Goal: Use online tool/utility

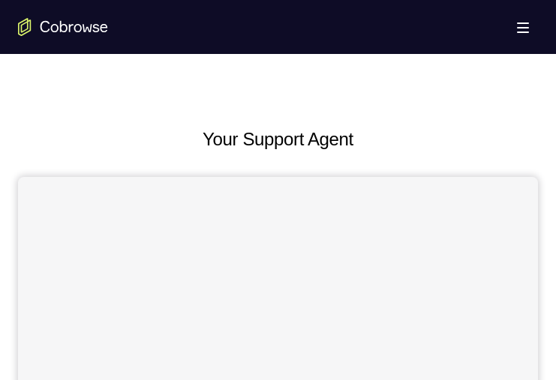
scroll to position [625, 0]
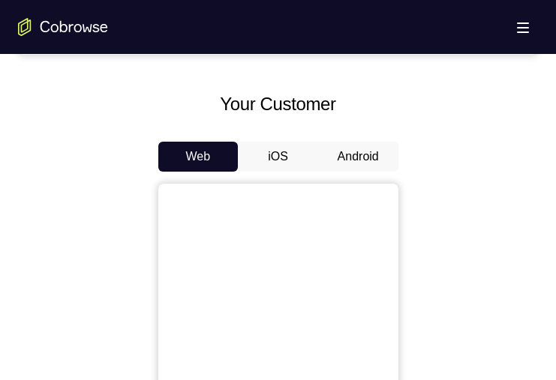
click at [356, 149] on button "Android" at bounding box center [358, 157] width 80 height 30
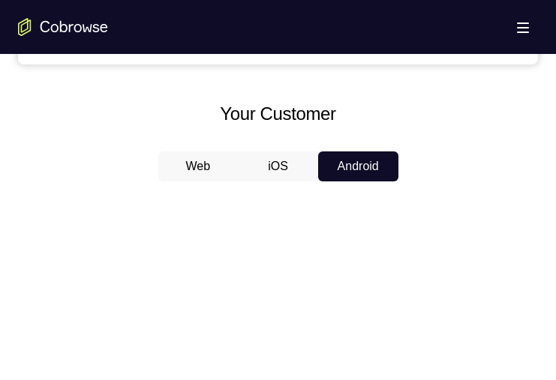
scroll to position [804, 0]
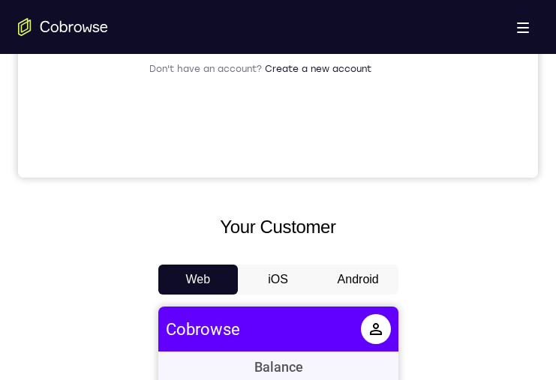
scroll to position [654, 0]
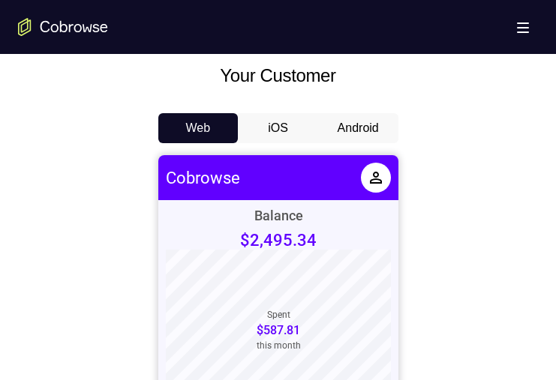
click at [350, 131] on button "Android" at bounding box center [358, 128] width 80 height 30
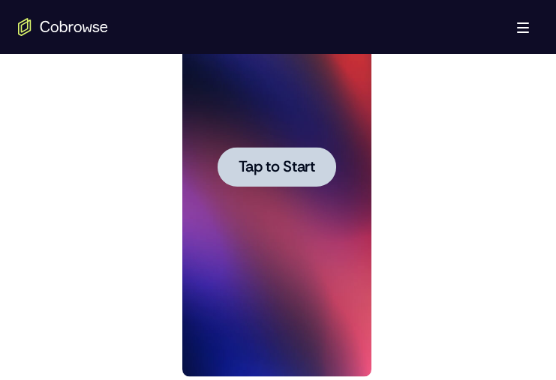
scroll to position [0, 0]
click at [281, 162] on span "Tap to Start" at bounding box center [277, 167] width 77 height 15
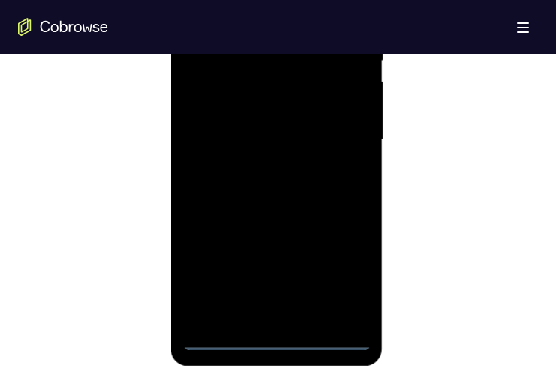
scroll to position [921, 0]
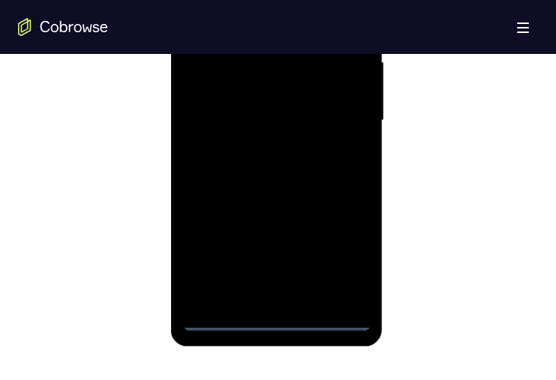
click at [275, 317] on div at bounding box center [276, 121] width 189 height 420
click at [342, 259] on div at bounding box center [276, 121] width 189 height 420
click at [229, 0] on div at bounding box center [276, 121] width 189 height 420
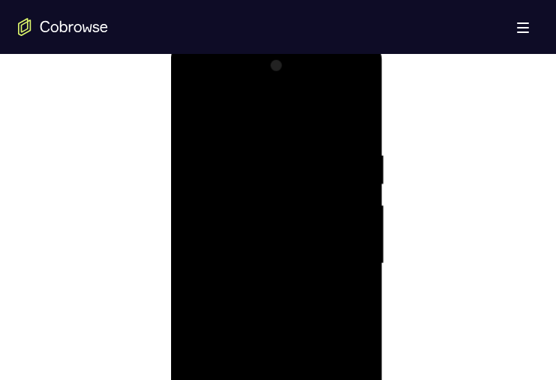
click at [346, 254] on div at bounding box center [276, 264] width 189 height 420
click at [259, 236] on div at bounding box center [276, 212] width 189 height 420
click at [290, 196] on div at bounding box center [276, 212] width 189 height 420
click at [302, 175] on div at bounding box center [276, 212] width 189 height 420
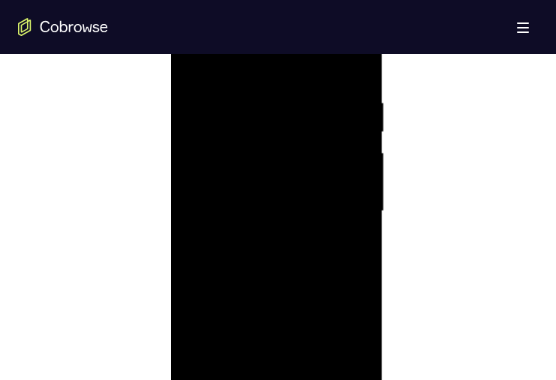
click at [354, 176] on div at bounding box center [276, 212] width 189 height 420
click at [350, 180] on div at bounding box center [276, 212] width 189 height 420
click at [324, 209] on div at bounding box center [276, 212] width 189 height 420
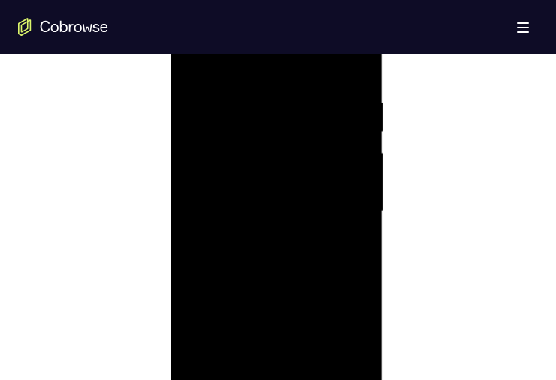
click at [284, 267] on div at bounding box center [276, 212] width 189 height 420
click at [272, 242] on div at bounding box center [276, 212] width 189 height 420
click at [344, 63] on div at bounding box center [276, 212] width 189 height 420
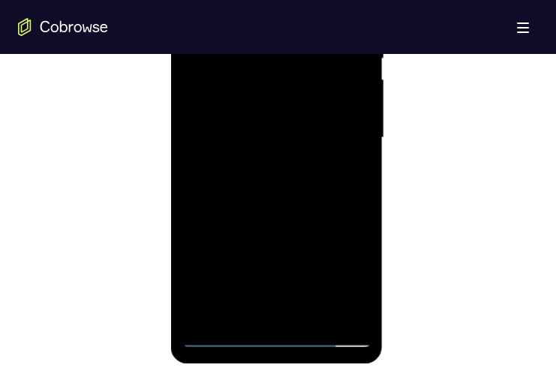
click at [292, 196] on div at bounding box center [276, 138] width 189 height 420
click at [359, 198] on div at bounding box center [276, 138] width 189 height 420
click at [316, 314] on div at bounding box center [276, 138] width 189 height 420
click at [282, 222] on div at bounding box center [276, 138] width 189 height 420
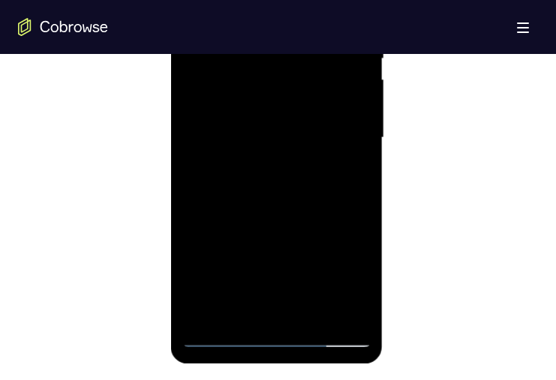
click at [269, 224] on div at bounding box center [276, 138] width 189 height 420
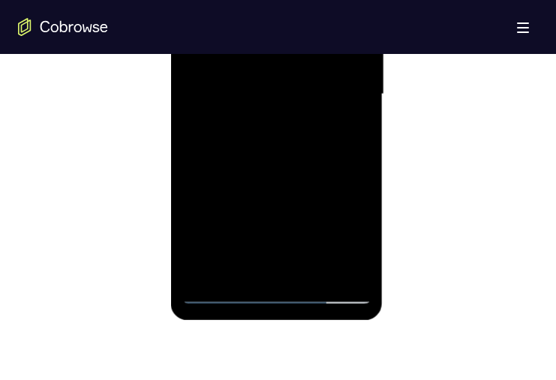
scroll to position [957, 0]
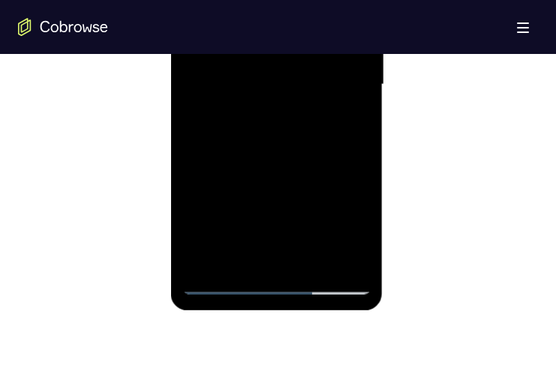
click at [192, 0] on div at bounding box center [276, 85] width 189 height 420
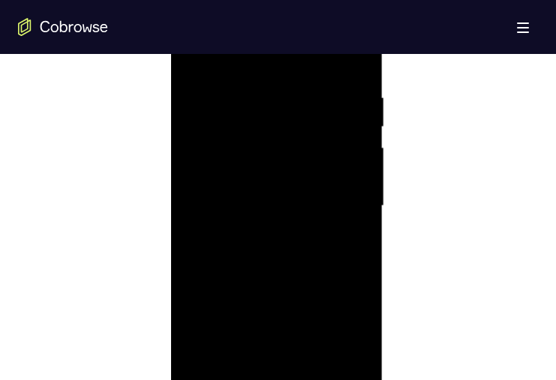
click at [271, 260] on div at bounding box center [276, 206] width 189 height 420
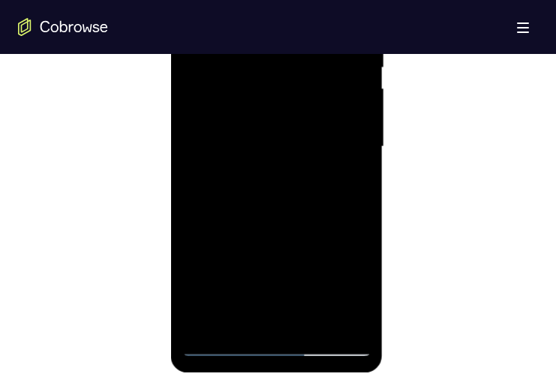
click at [353, 292] on div at bounding box center [276, 147] width 189 height 420
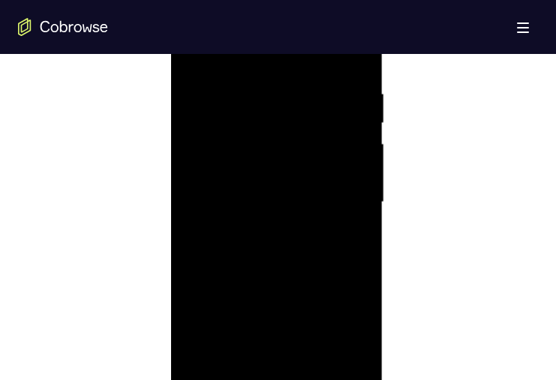
click at [191, 57] on div at bounding box center [276, 202] width 189 height 420
click at [261, 195] on div at bounding box center [276, 202] width 189 height 420
click at [196, 61] on div at bounding box center [276, 209] width 189 height 420
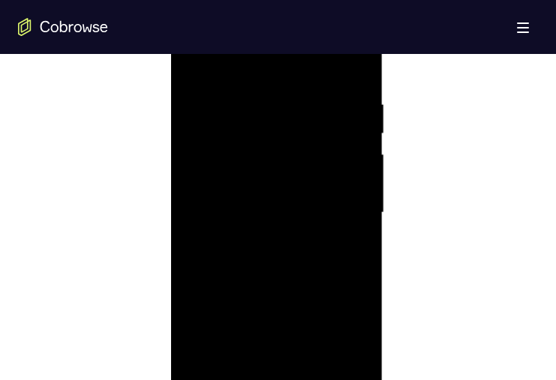
click at [307, 239] on div at bounding box center [276, 213] width 189 height 420
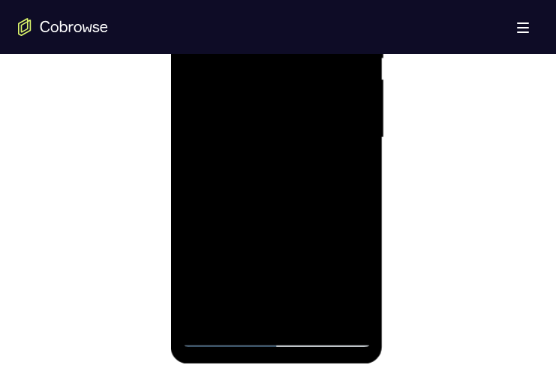
scroll to position [650, 0]
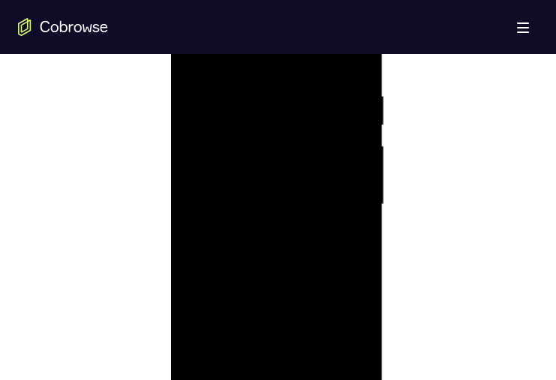
click at [192, 56] on div at bounding box center [276, 205] width 189 height 420
click at [196, 119] on div at bounding box center [276, 271] width 189 height 420
click at [240, 380] on div at bounding box center [276, 224] width 189 height 420
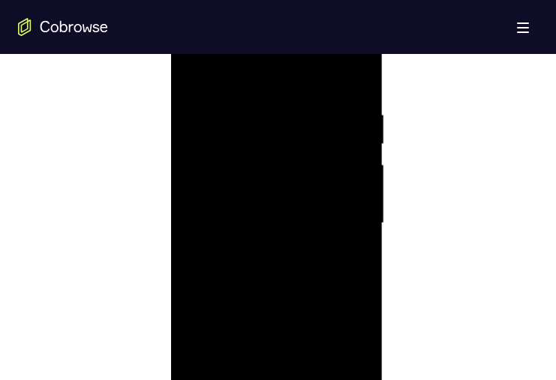
click at [265, 71] on div at bounding box center [276, 224] width 189 height 420
click at [200, 168] on div at bounding box center [276, 263] width 189 height 420
click at [352, 359] on div at bounding box center [276, 181] width 189 height 420
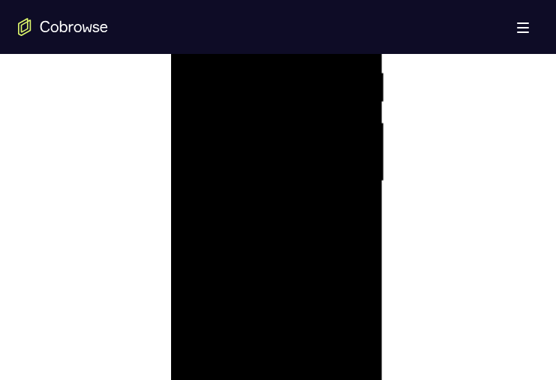
scroll to position [933, 0]
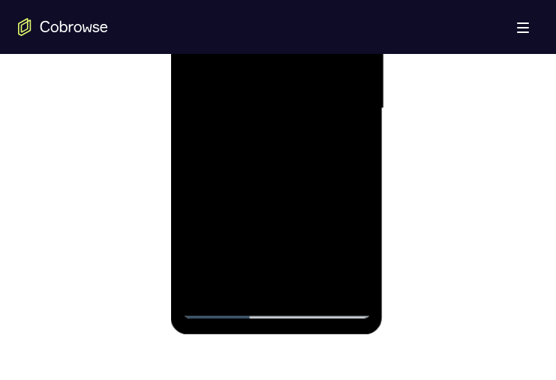
click at [309, 201] on div at bounding box center [276, 109] width 189 height 420
click at [259, 116] on div at bounding box center [276, 109] width 189 height 420
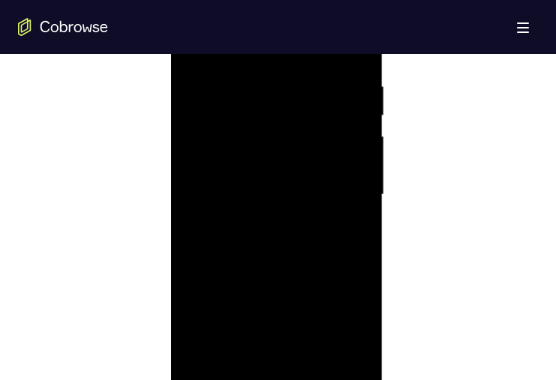
scroll to position [764, 0]
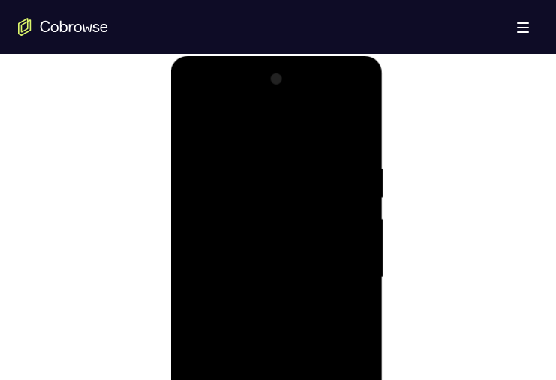
click at [187, 215] on div at bounding box center [276, 278] width 189 height 420
click at [206, 115] on div at bounding box center [276, 260] width 189 height 420
click at [192, 237] on div at bounding box center [276, 264] width 189 height 420
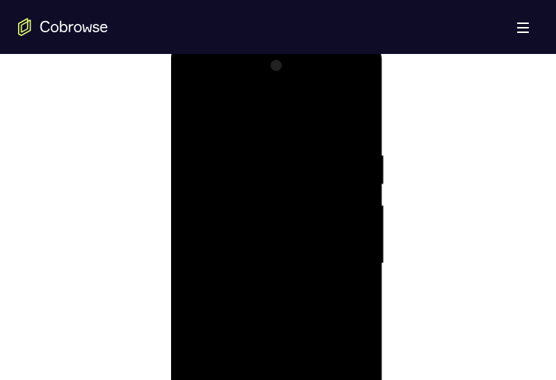
click at [187, 208] on div at bounding box center [276, 264] width 189 height 420
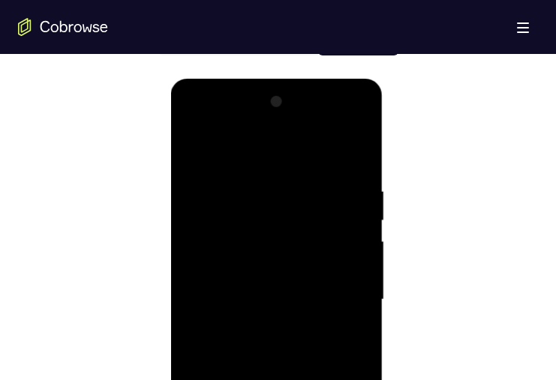
scroll to position [729, 0]
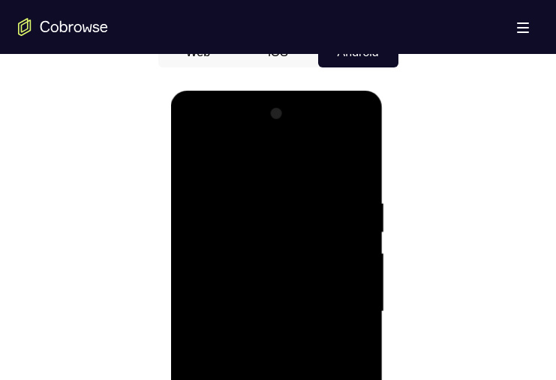
click at [366, 209] on div at bounding box center [276, 312] width 189 height 420
click at [361, 206] on div at bounding box center [276, 312] width 189 height 420
click at [358, 208] on div at bounding box center [276, 312] width 189 height 420
click at [355, 175] on div at bounding box center [276, 312] width 189 height 420
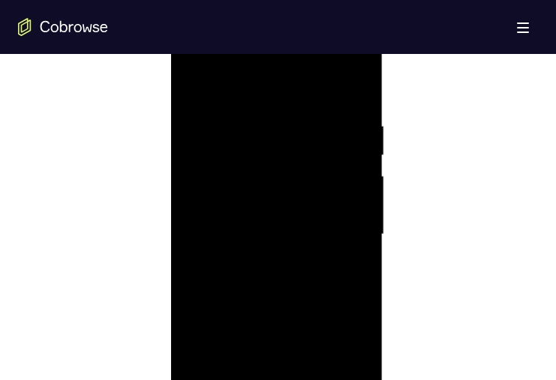
scroll to position [776, 0]
click at [357, 194] on div at bounding box center [276, 266] width 189 height 420
click at [359, 216] on div at bounding box center [276, 266] width 189 height 420
click at [356, 191] on div at bounding box center [276, 257] width 189 height 420
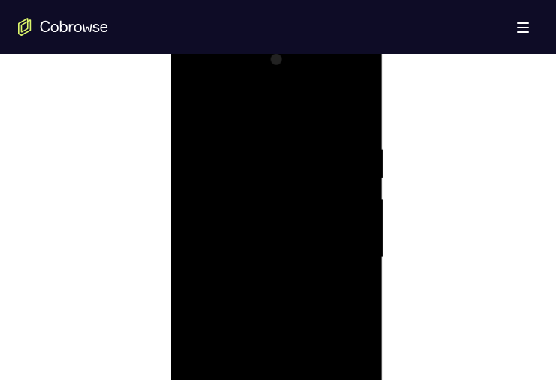
scroll to position [705, 0]
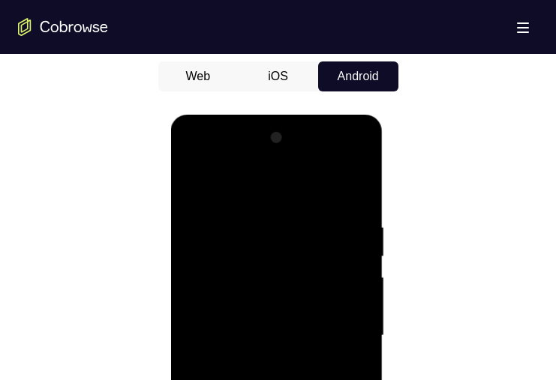
click at [367, 143] on div at bounding box center [276, 336] width 189 height 420
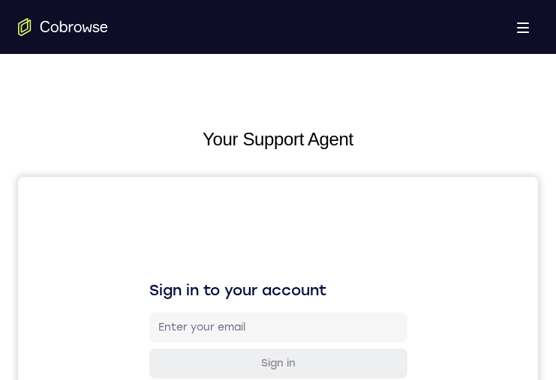
scroll to position [927, 0]
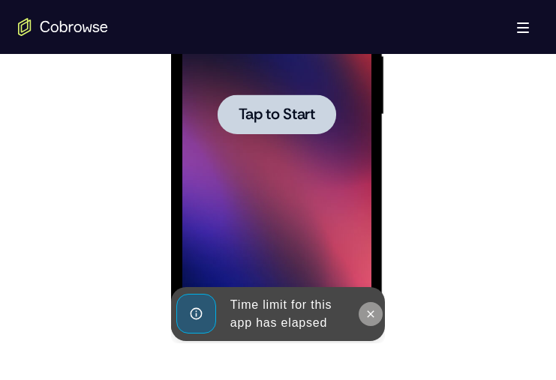
click at [374, 324] on button at bounding box center [371, 314] width 24 height 24
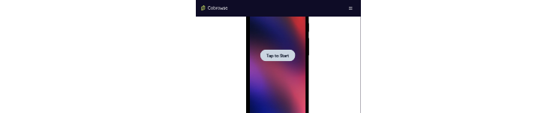
scroll to position [0, 0]
